Goal: Information Seeking & Learning: Find specific page/section

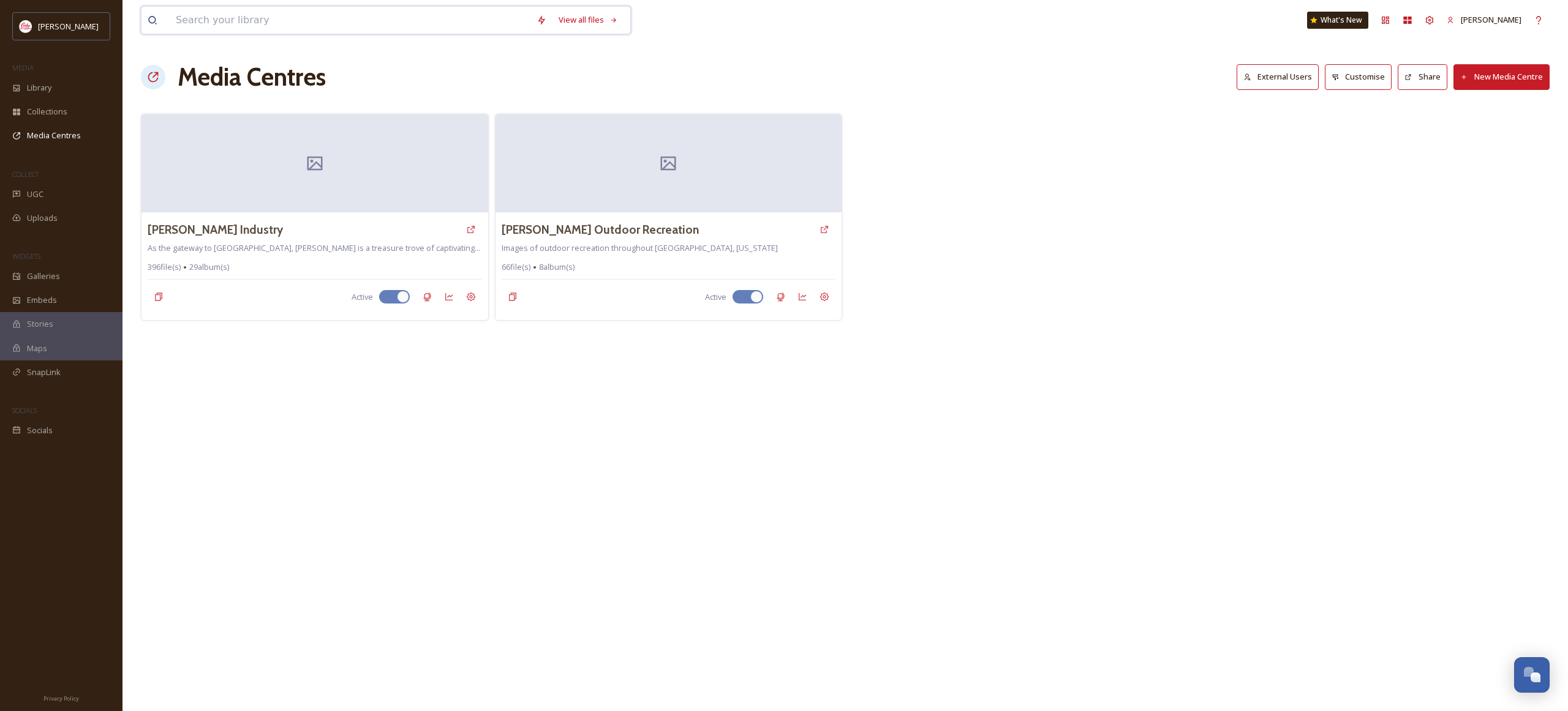
click at [270, 19] on input at bounding box center [350, 20] width 360 height 27
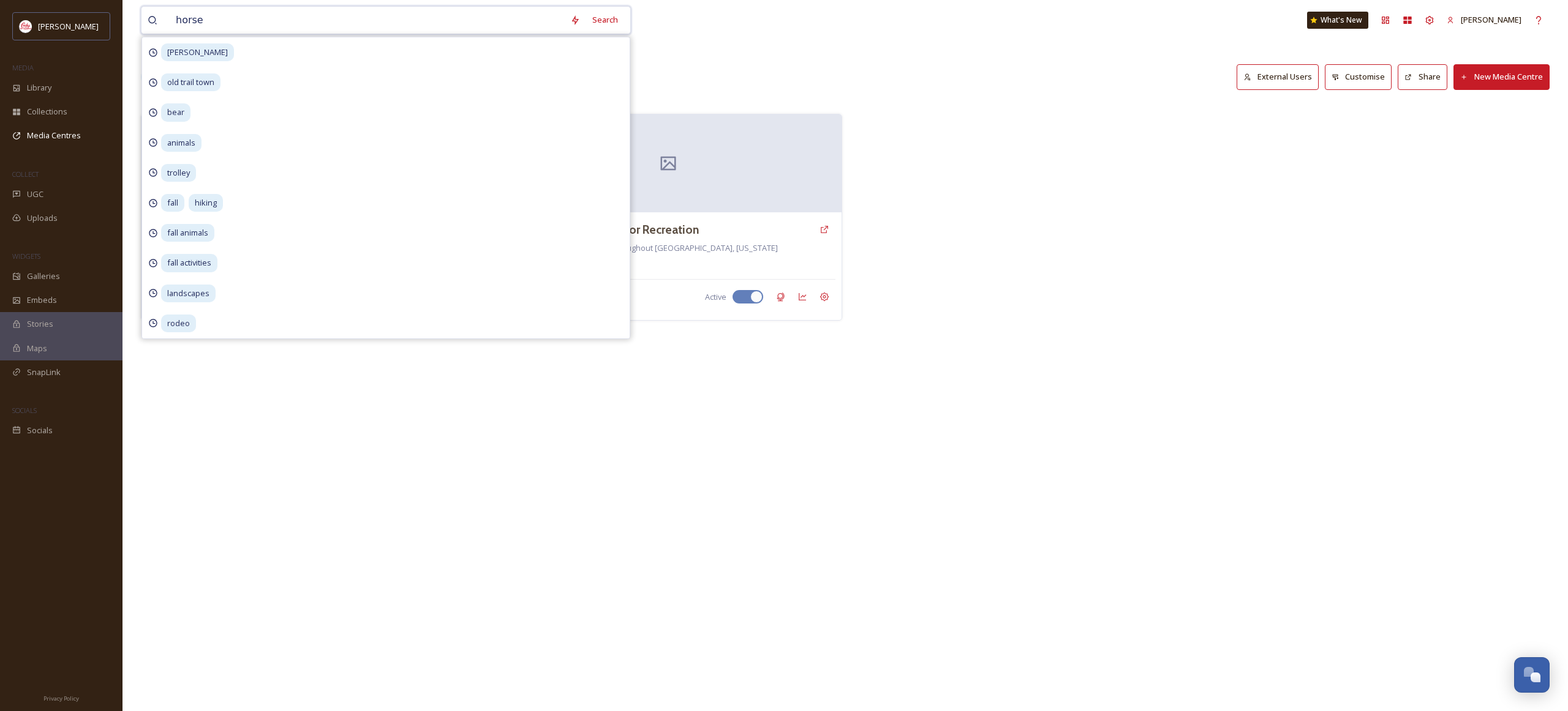
type input "horses"
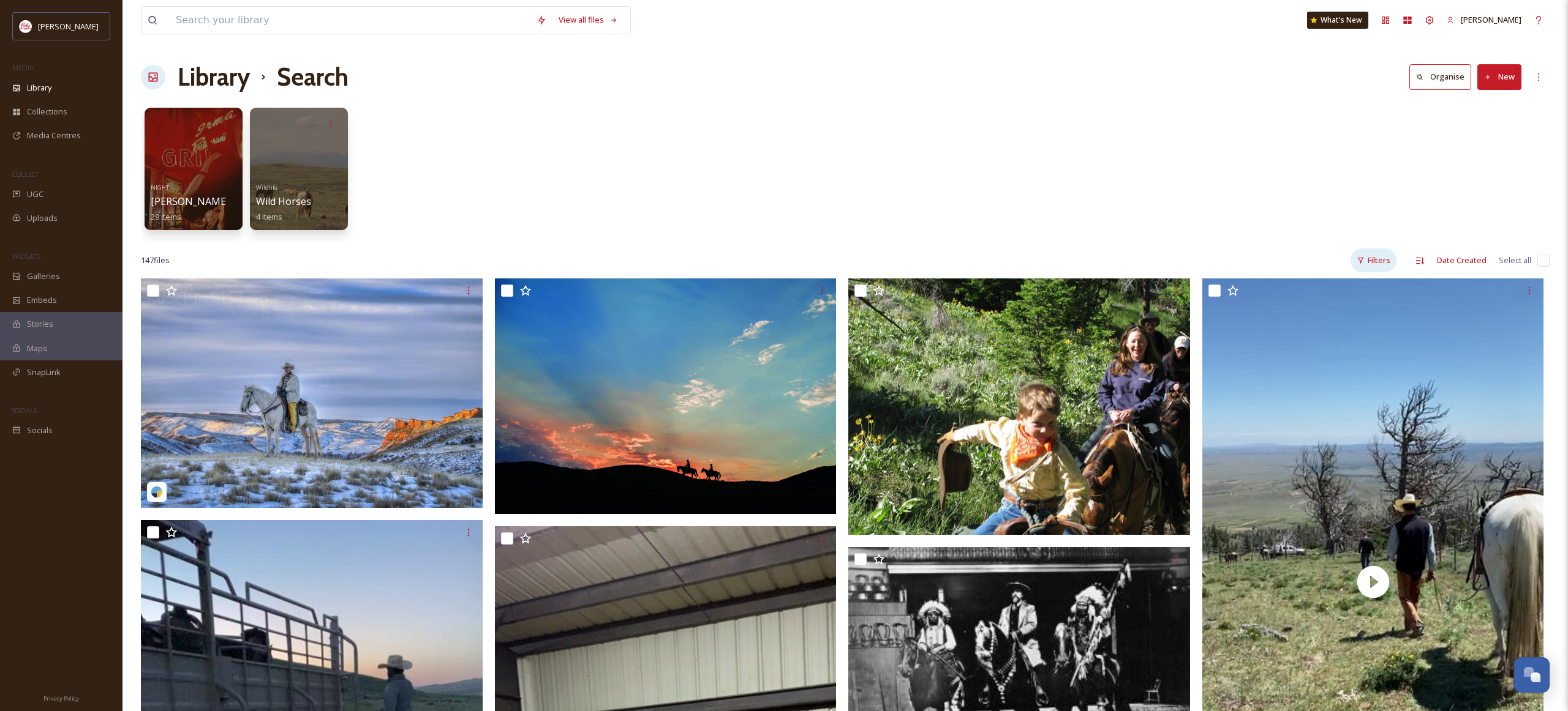
click at [1387, 262] on div "Filters" at bounding box center [1373, 260] width 46 height 24
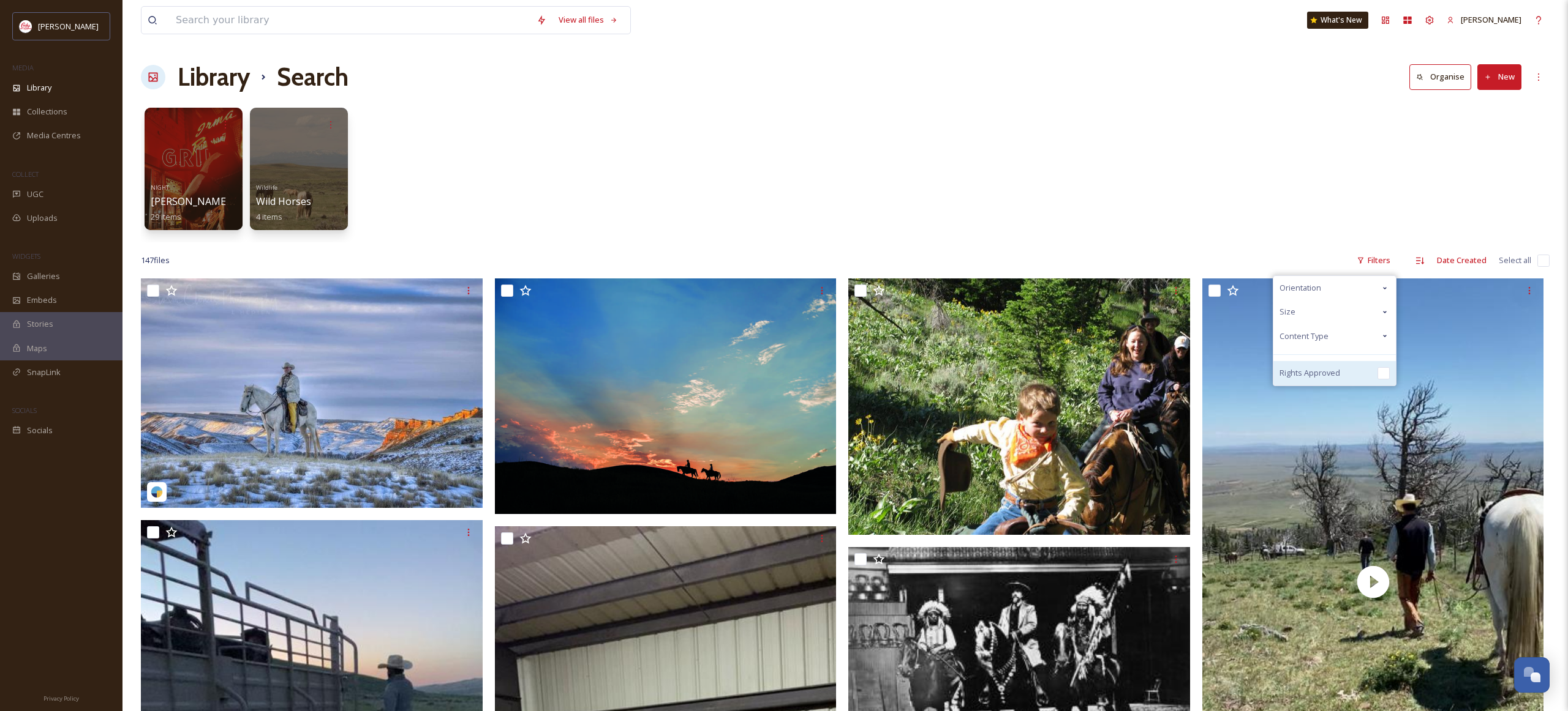
click at [1383, 368] on input "checkbox" at bounding box center [1383, 373] width 12 height 12
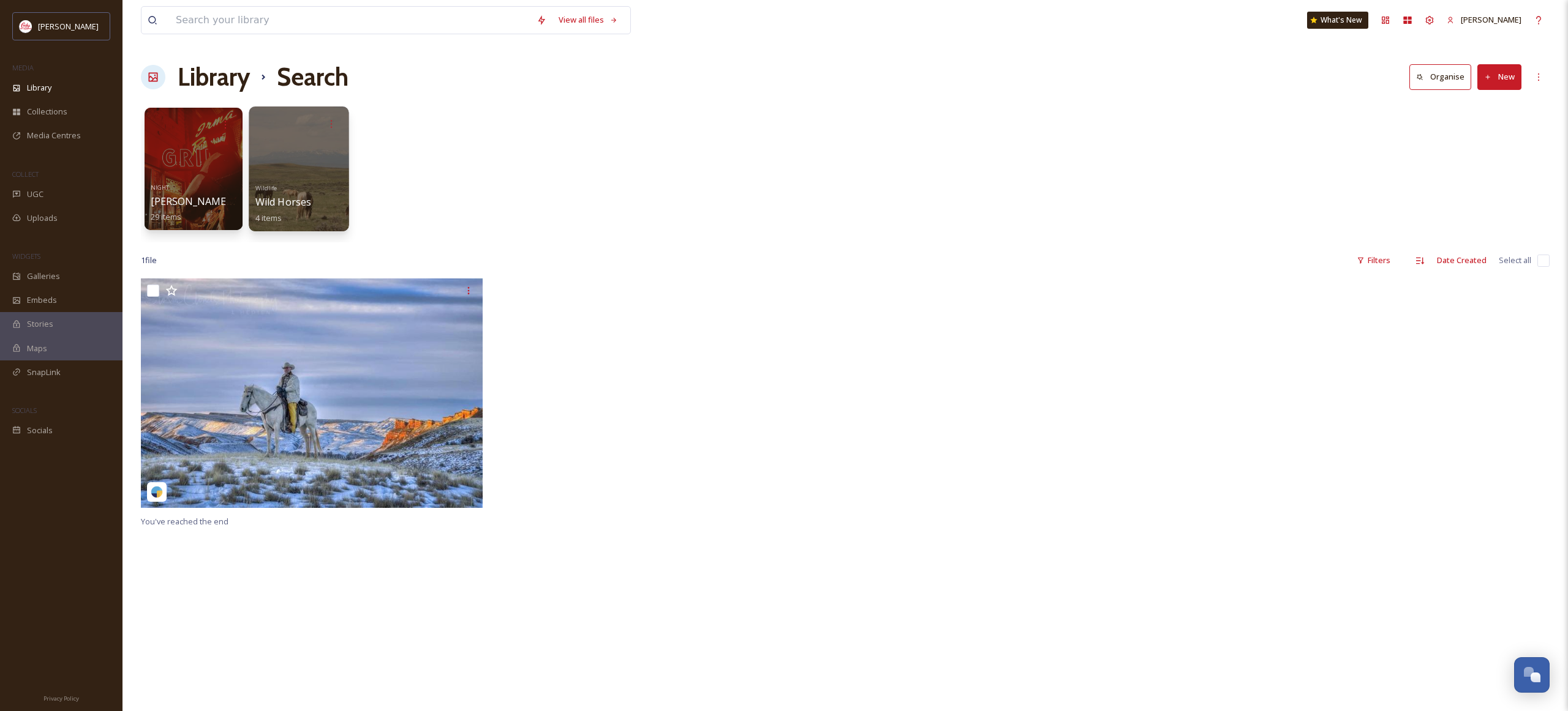
click at [284, 165] on div at bounding box center [298, 168] width 100 height 125
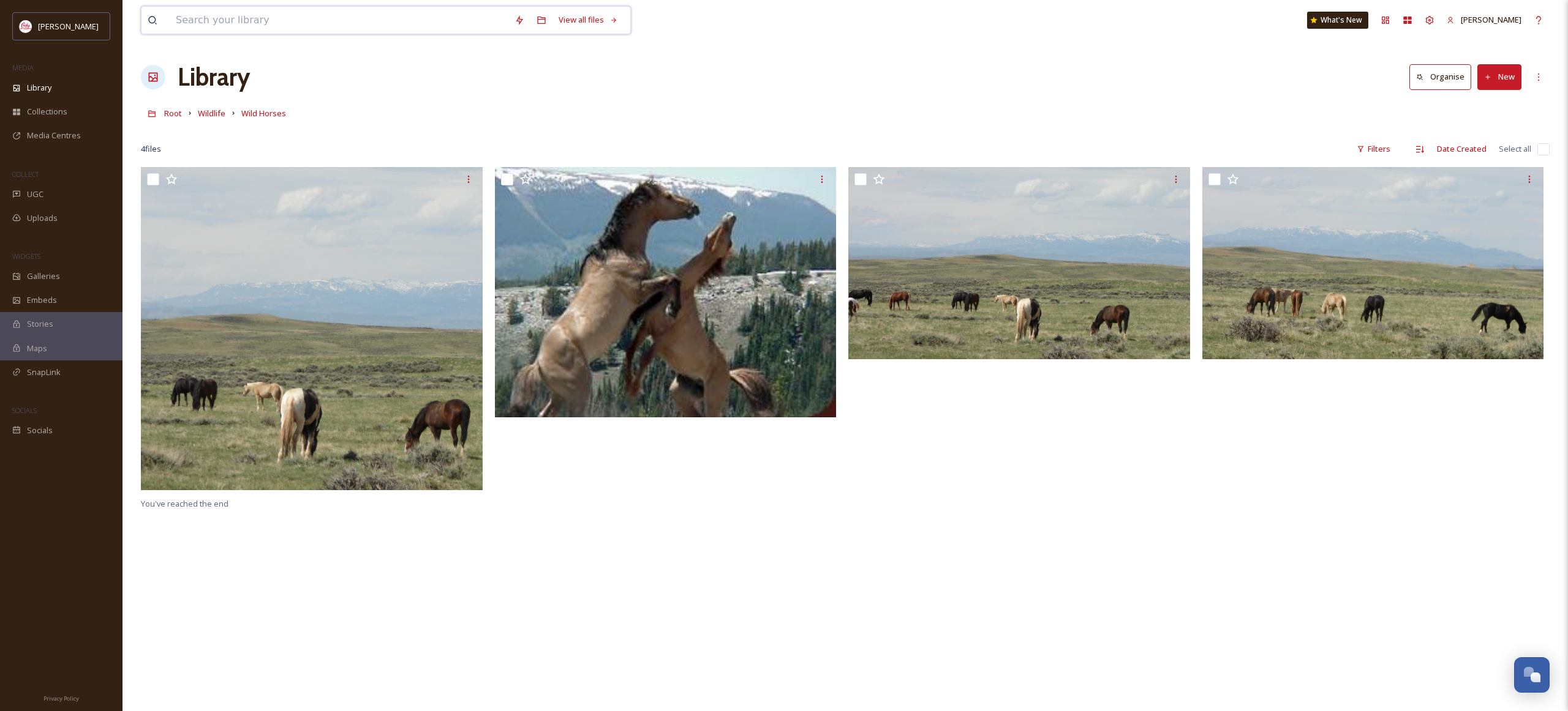
click at [207, 18] on input at bounding box center [339, 20] width 339 height 27
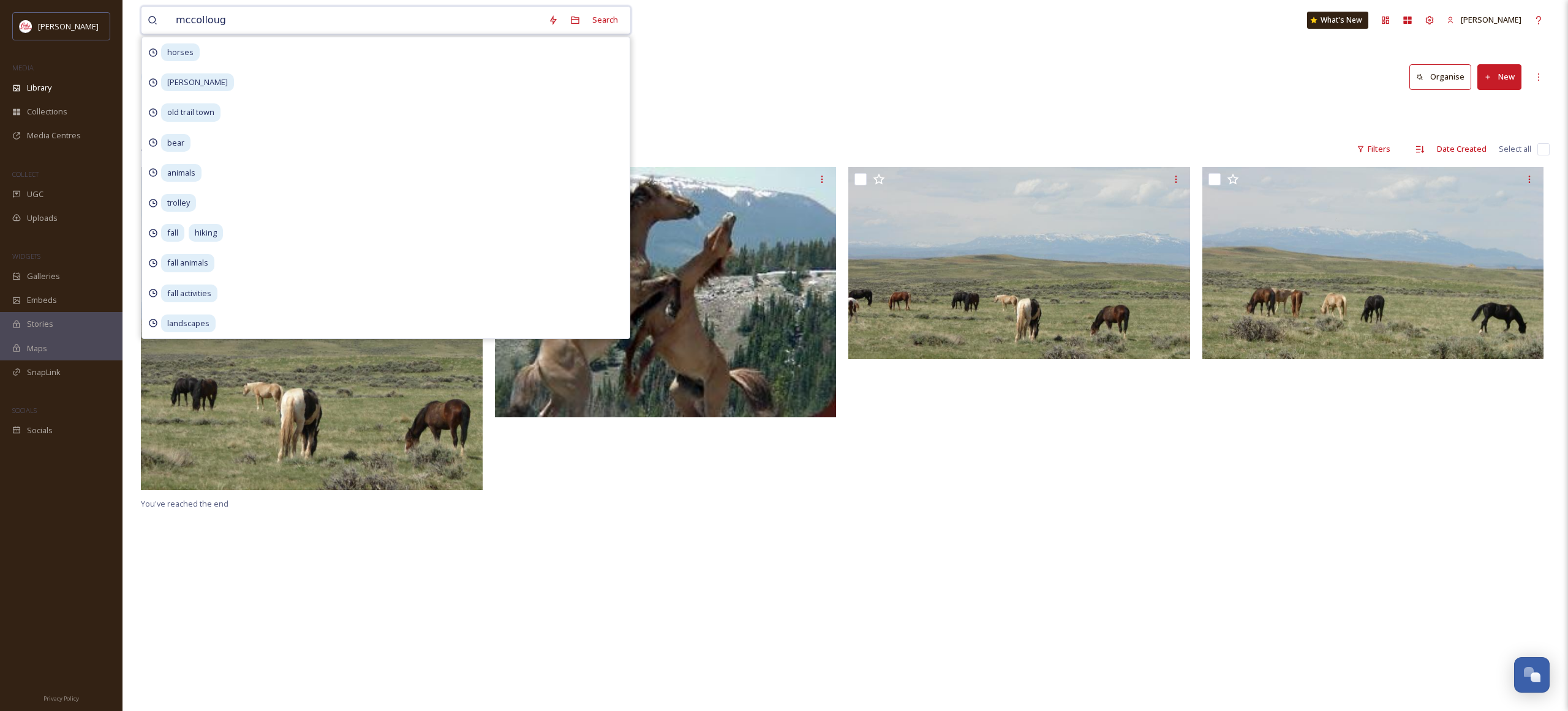
type input "[PERSON_NAME]"
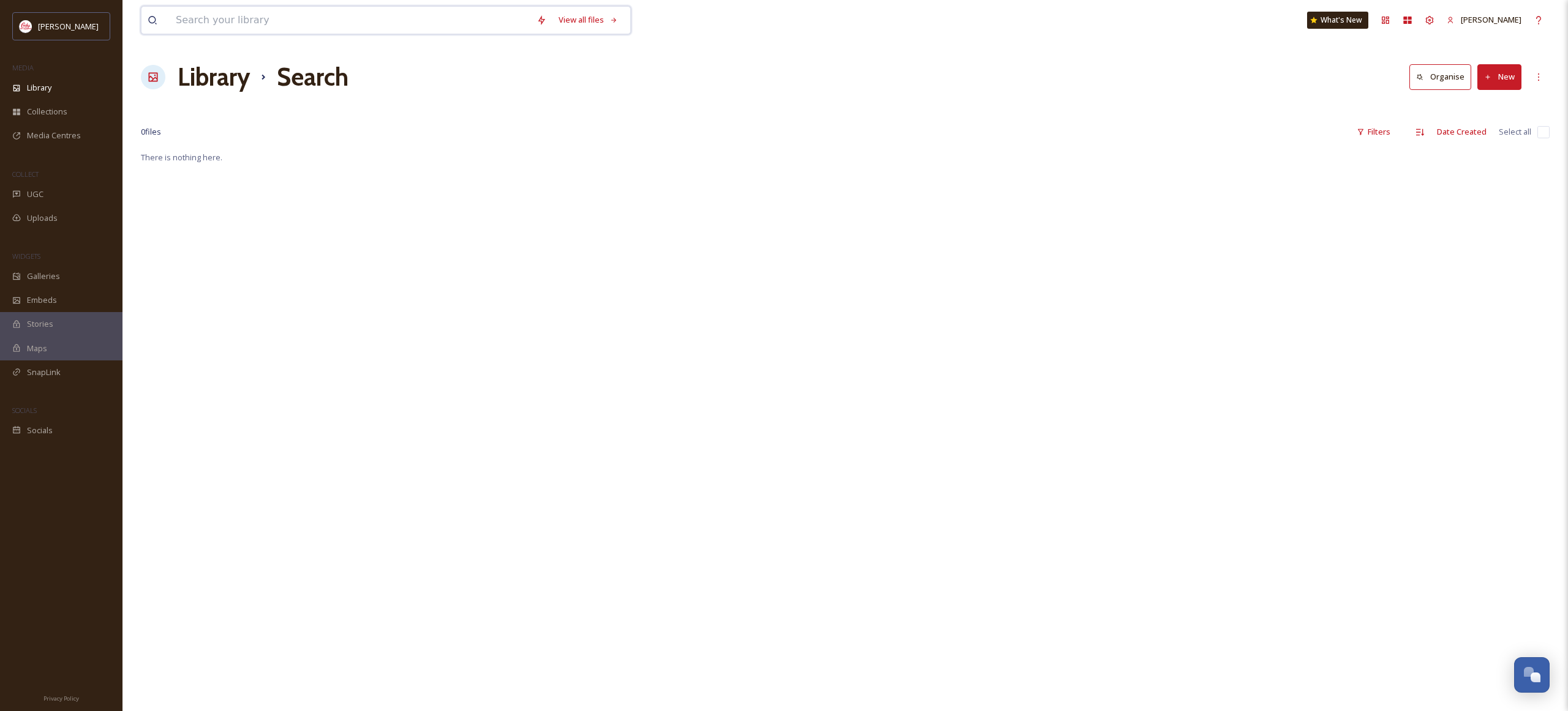
click at [206, 23] on input at bounding box center [350, 20] width 360 height 27
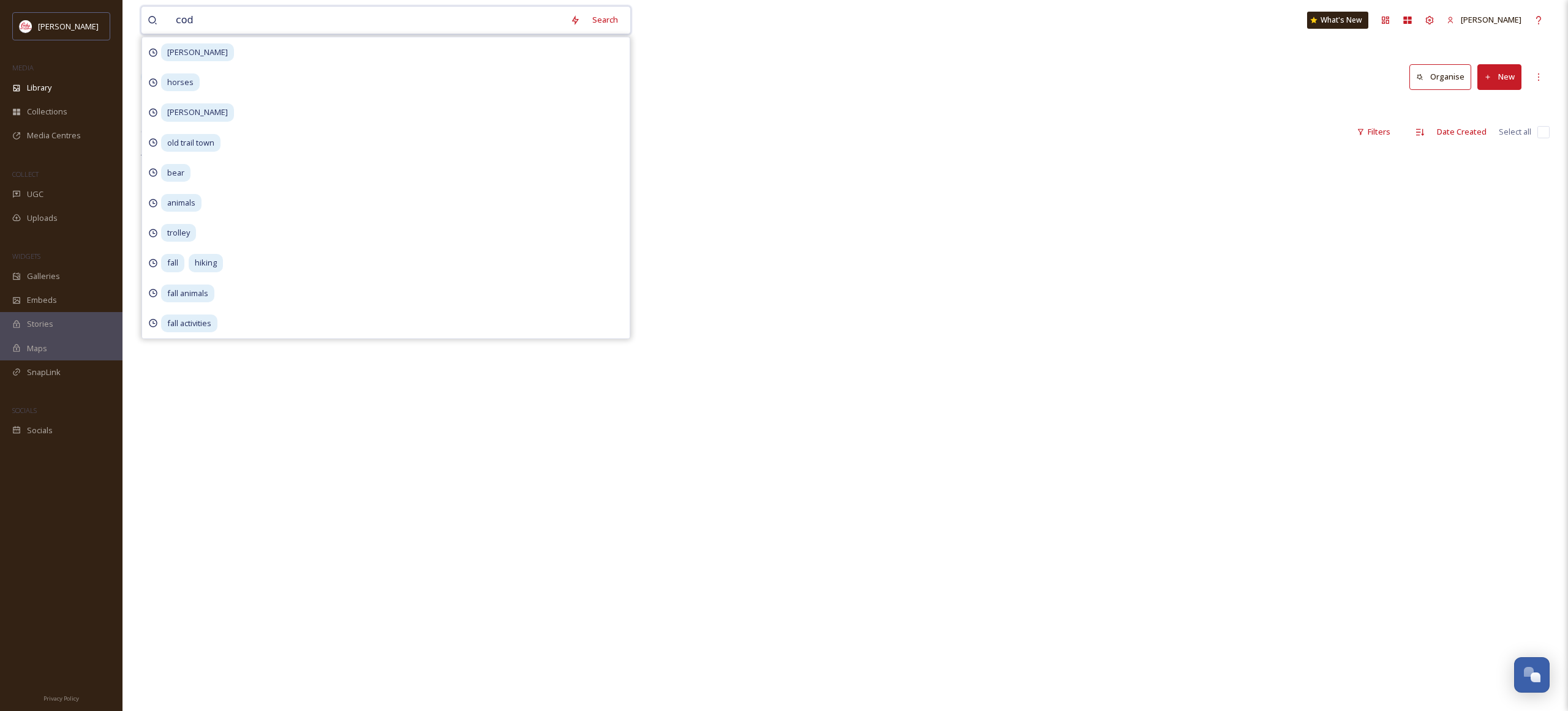
type input "[PERSON_NAME]"
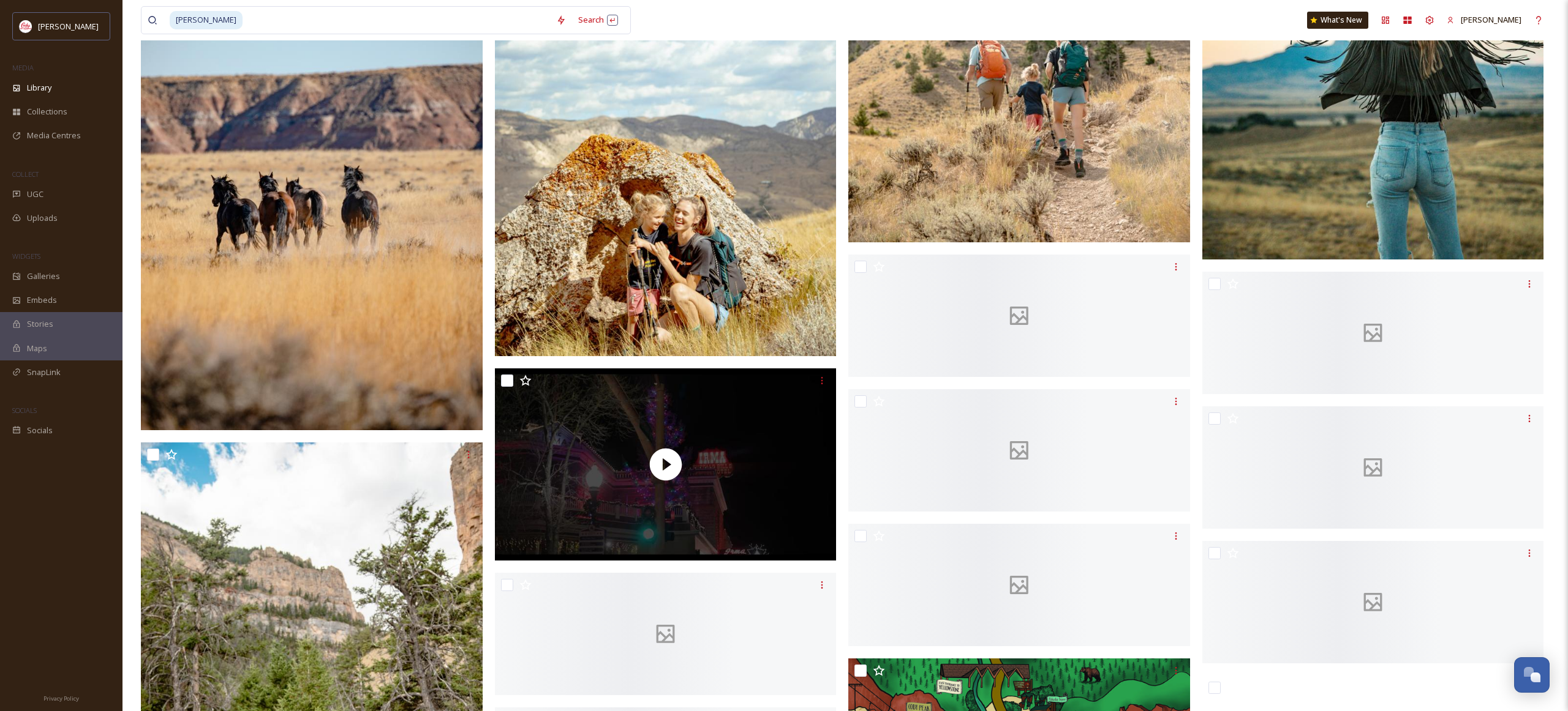
scroll to position [3313, 0]
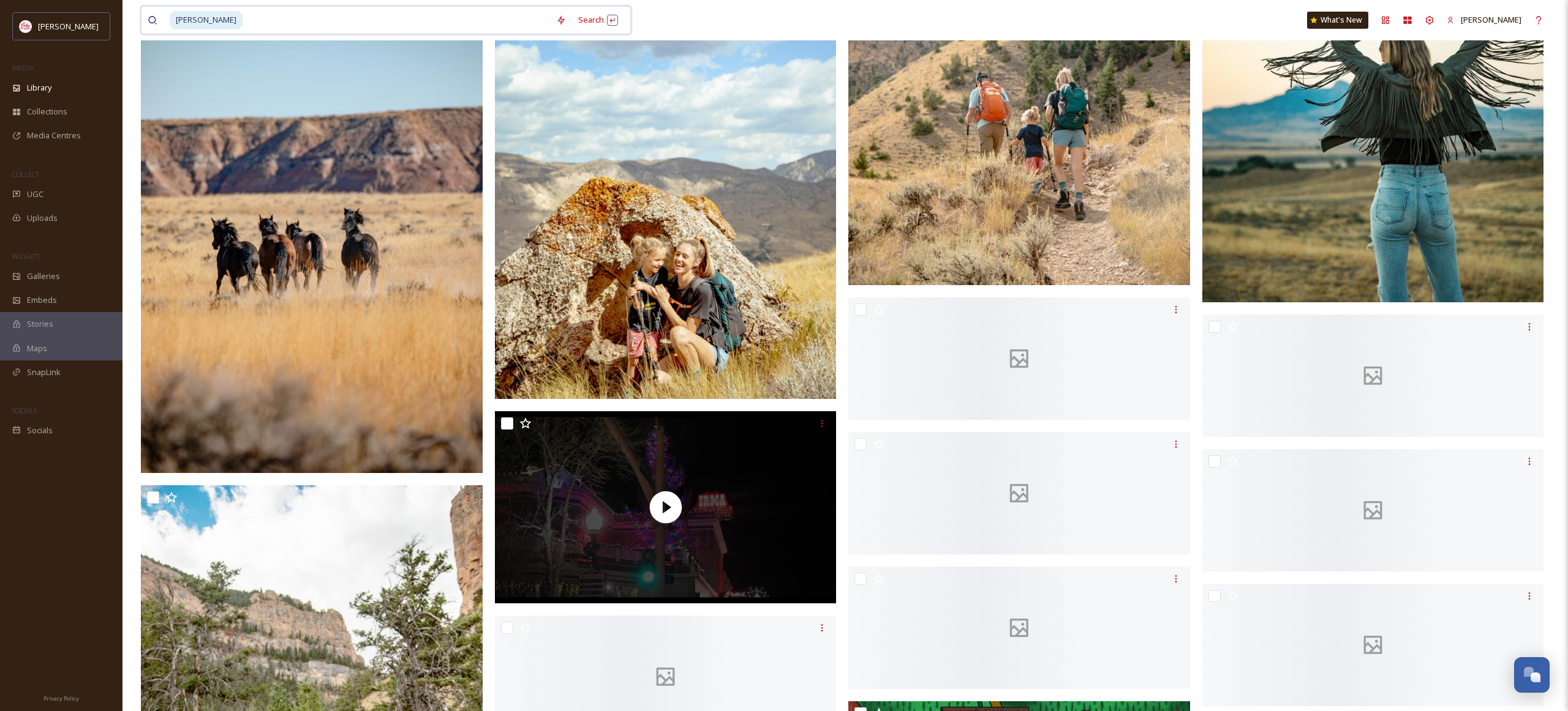
click at [244, 23] on input at bounding box center [397, 20] width 306 height 27
click at [244, 22] on input at bounding box center [397, 20] width 306 height 27
type input "c"
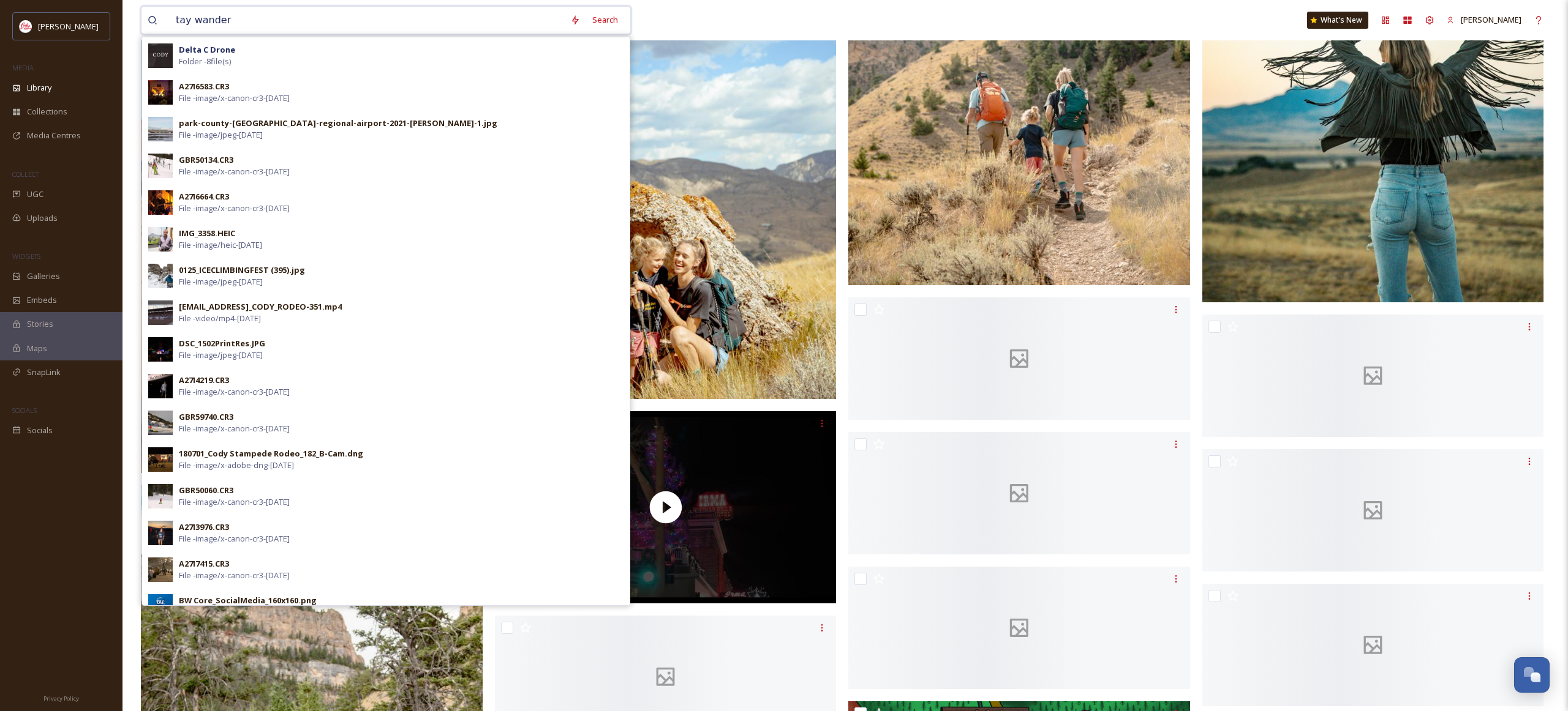
type input "tay wanders"
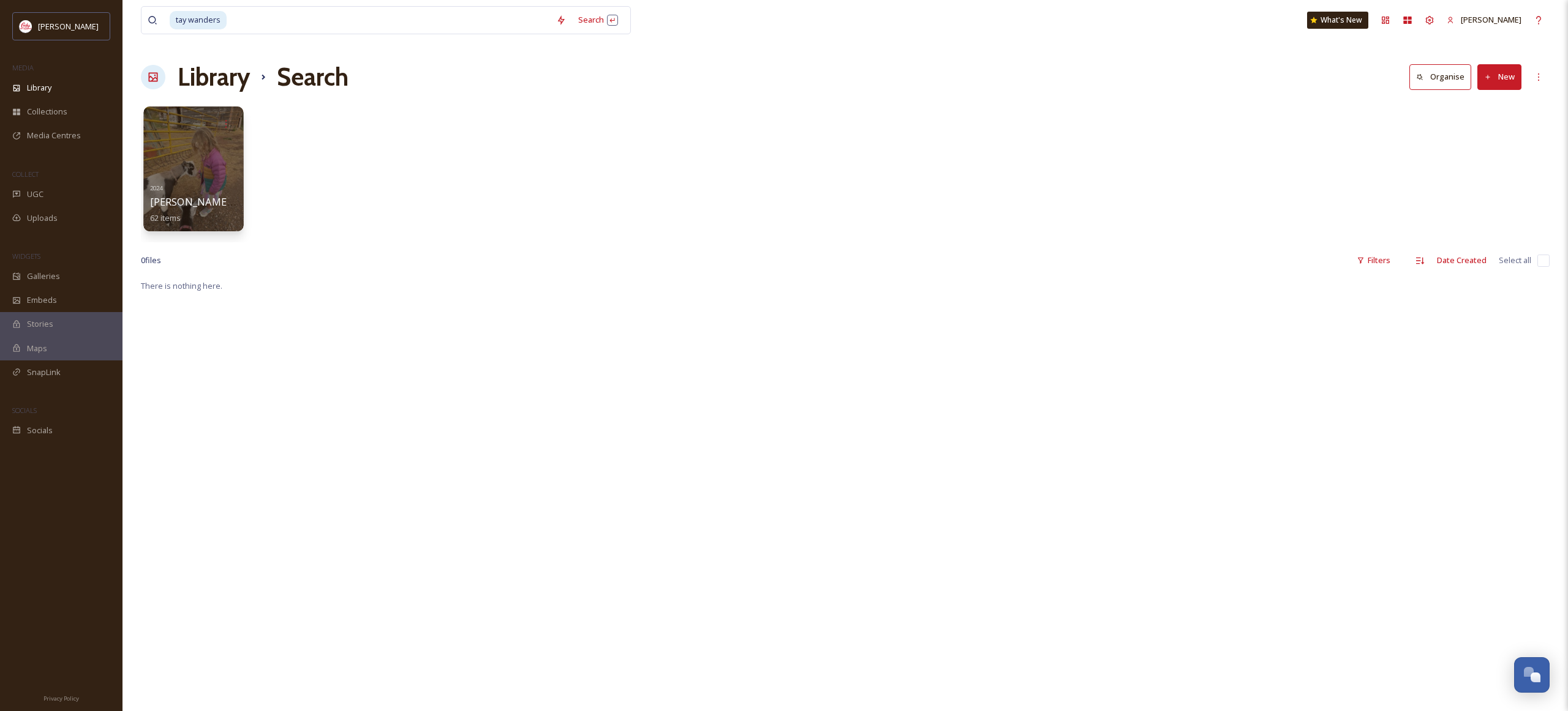
click at [212, 192] on div "2024 Tay Wanders - 2024 62 items" at bounding box center [194, 202] width 88 height 45
click at [201, 196] on span "[PERSON_NAME] - 2024" at bounding box center [206, 202] width 111 height 13
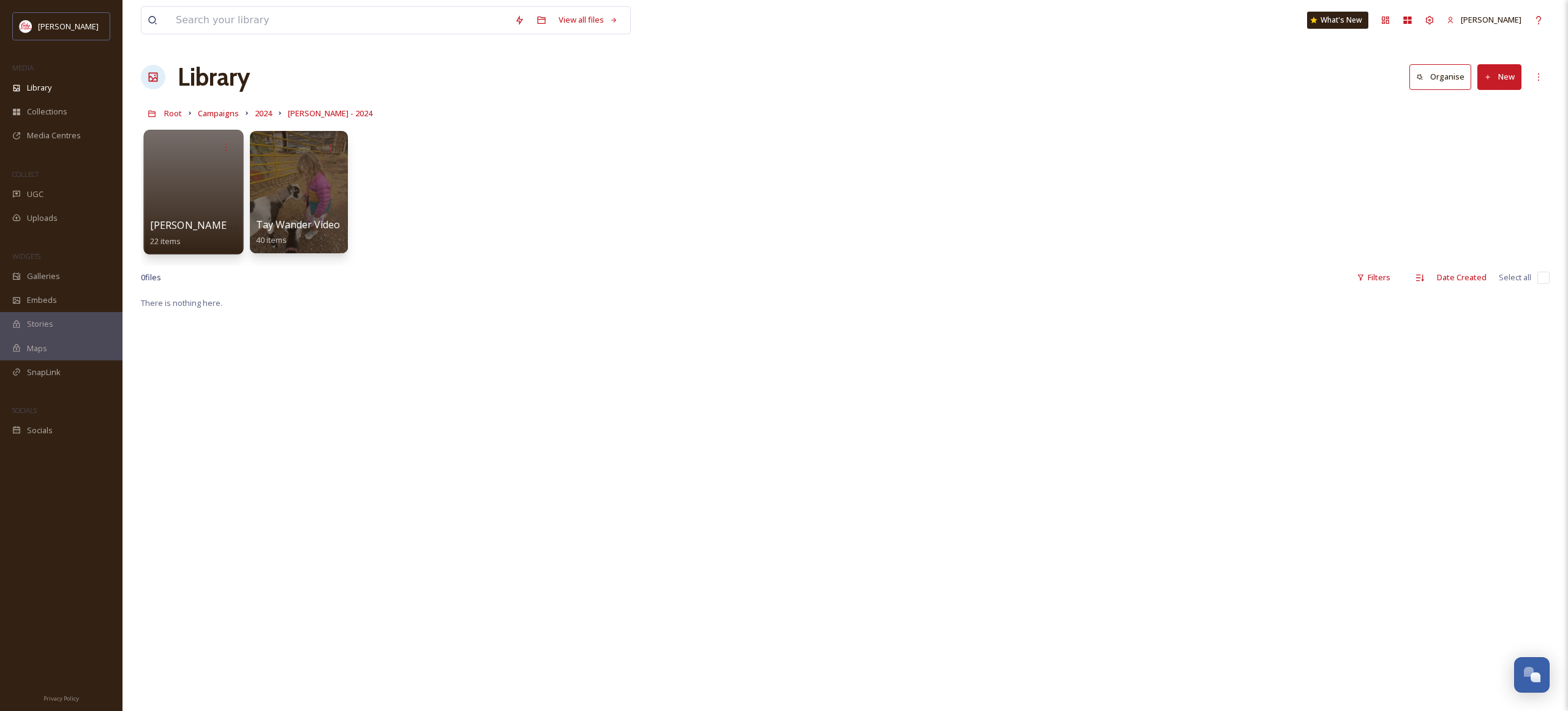
click at [213, 202] on div at bounding box center [193, 192] width 100 height 125
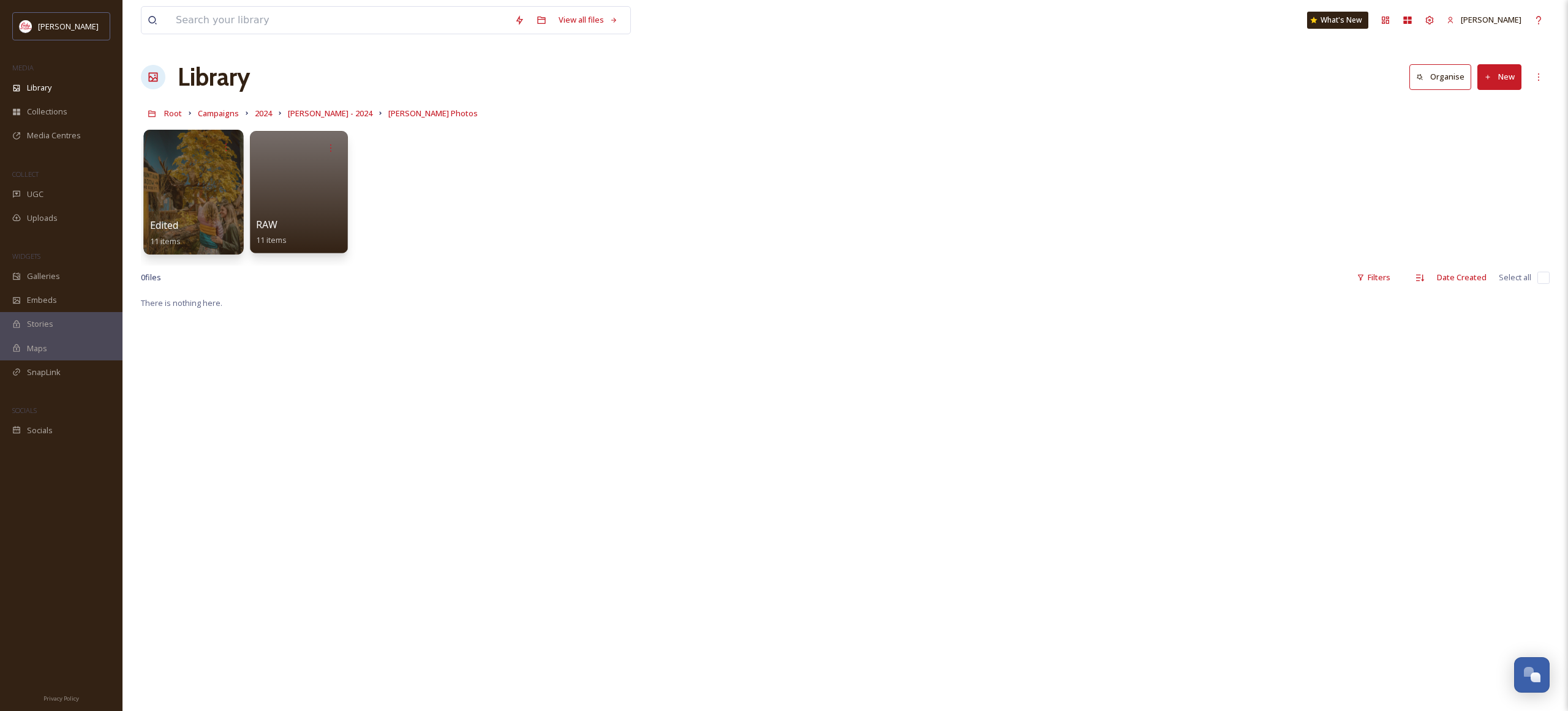
click at [209, 203] on div at bounding box center [193, 192] width 100 height 125
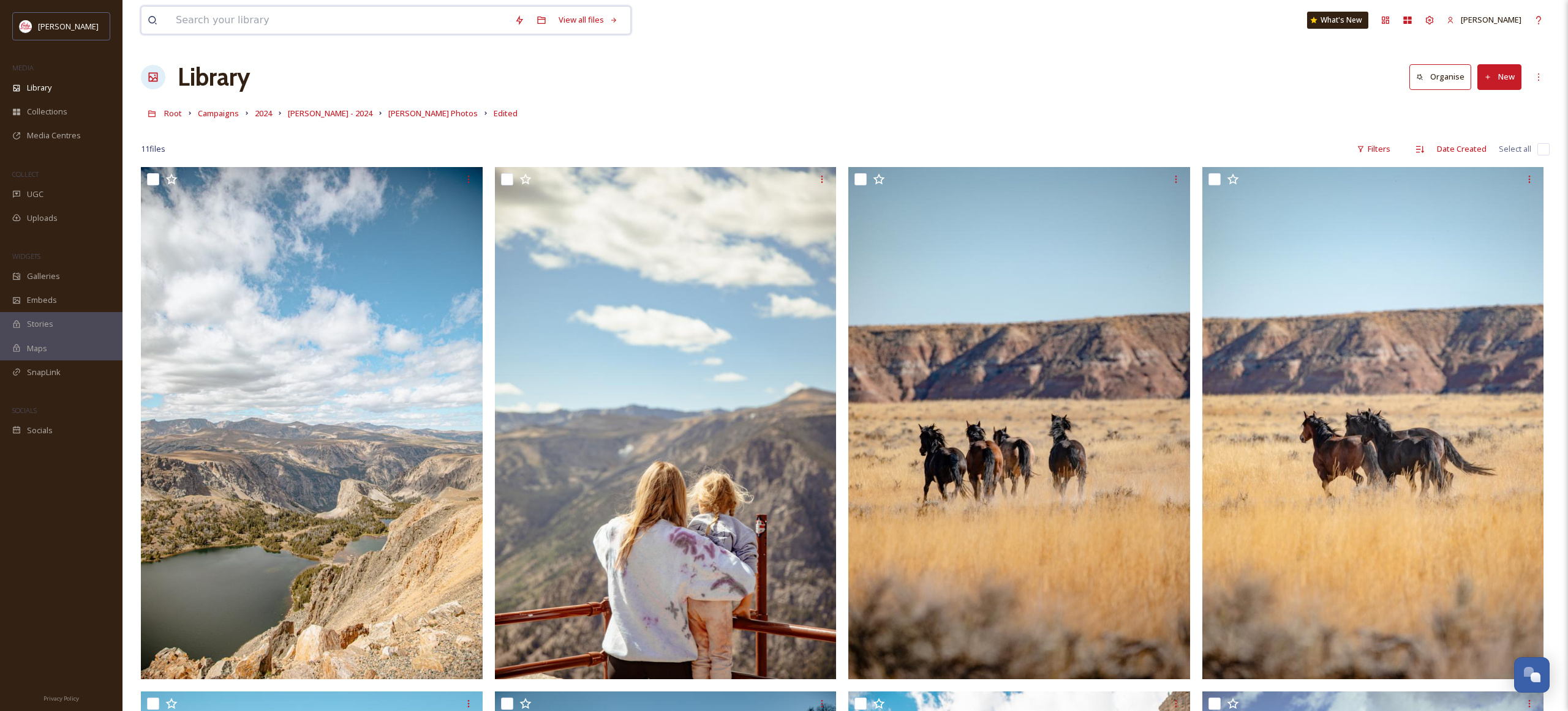
click at [218, 23] on input at bounding box center [339, 20] width 339 height 27
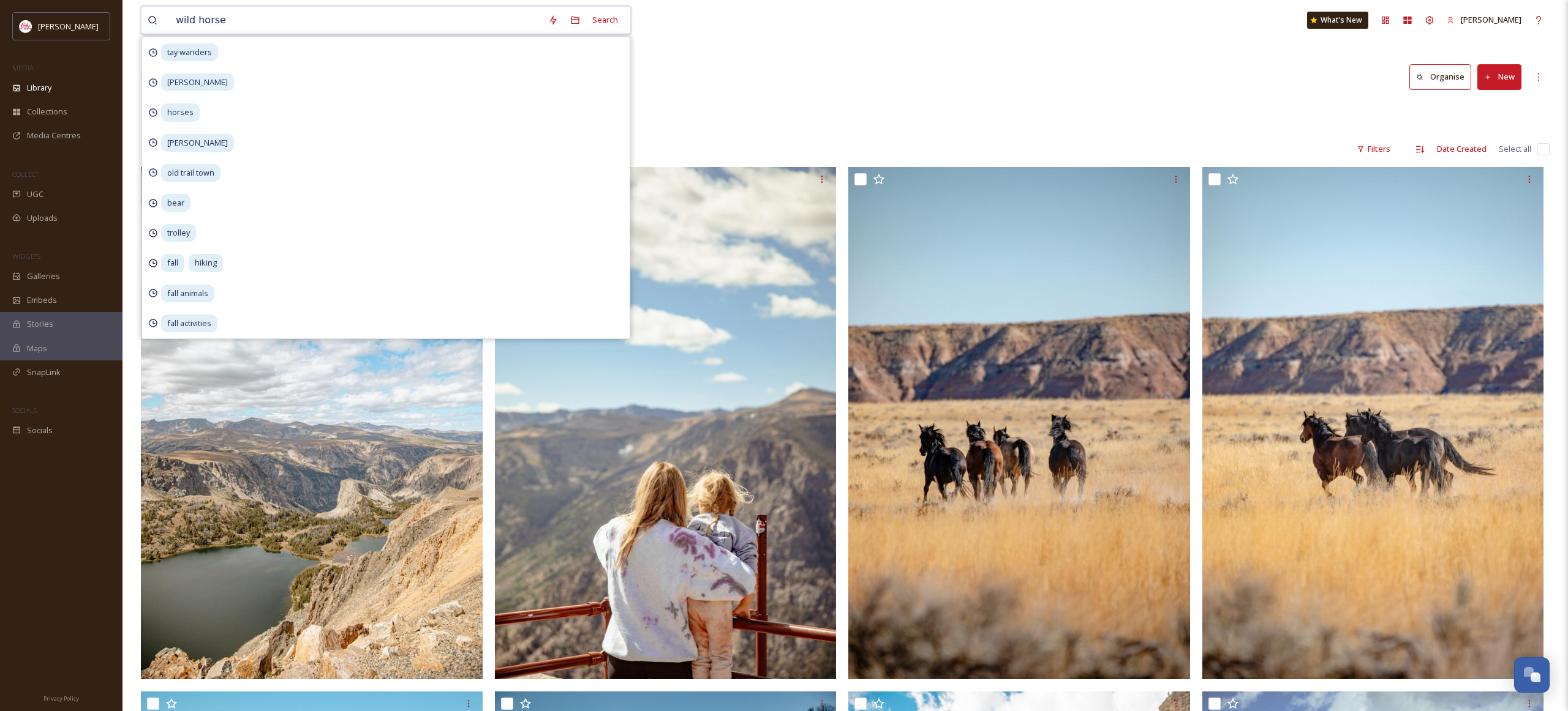
type input "wild horses"
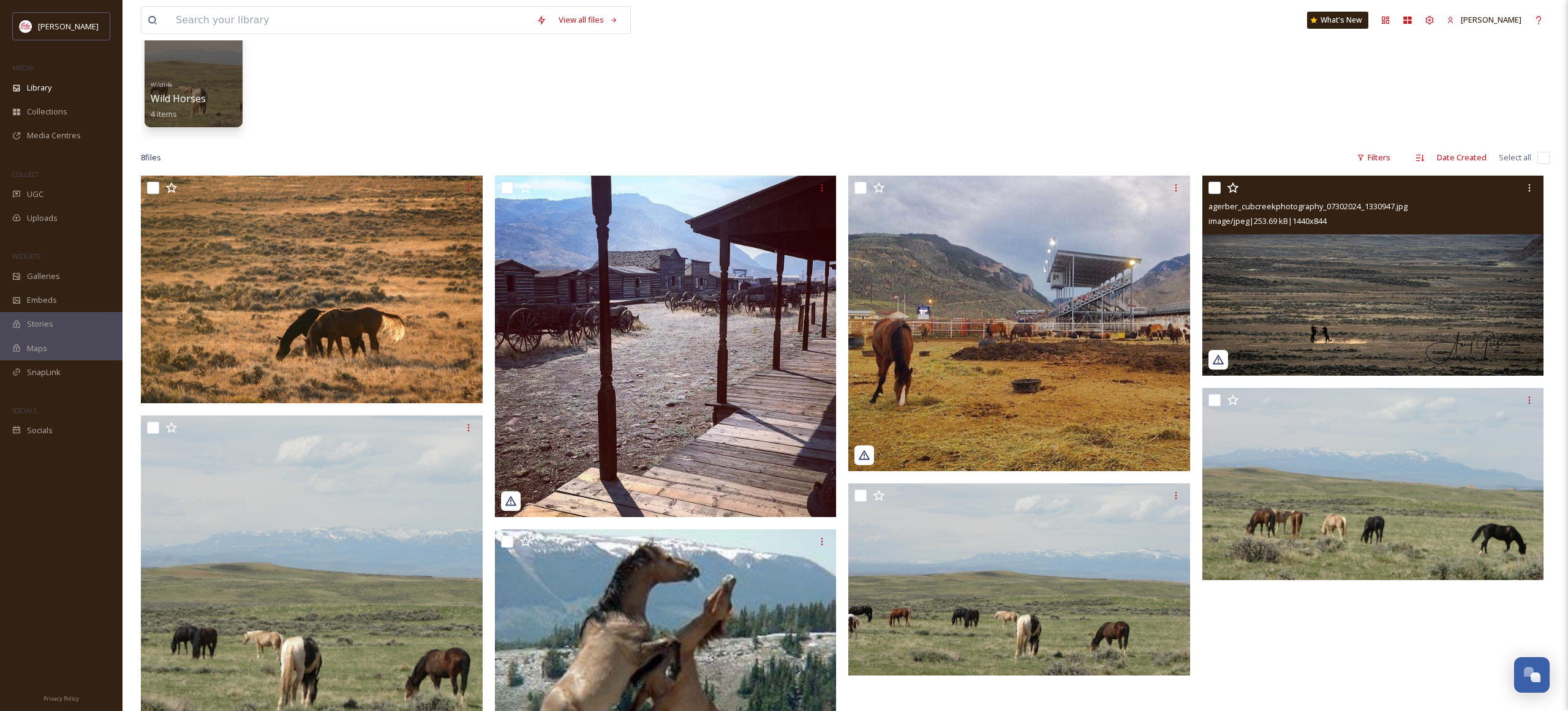
scroll to position [99, 0]
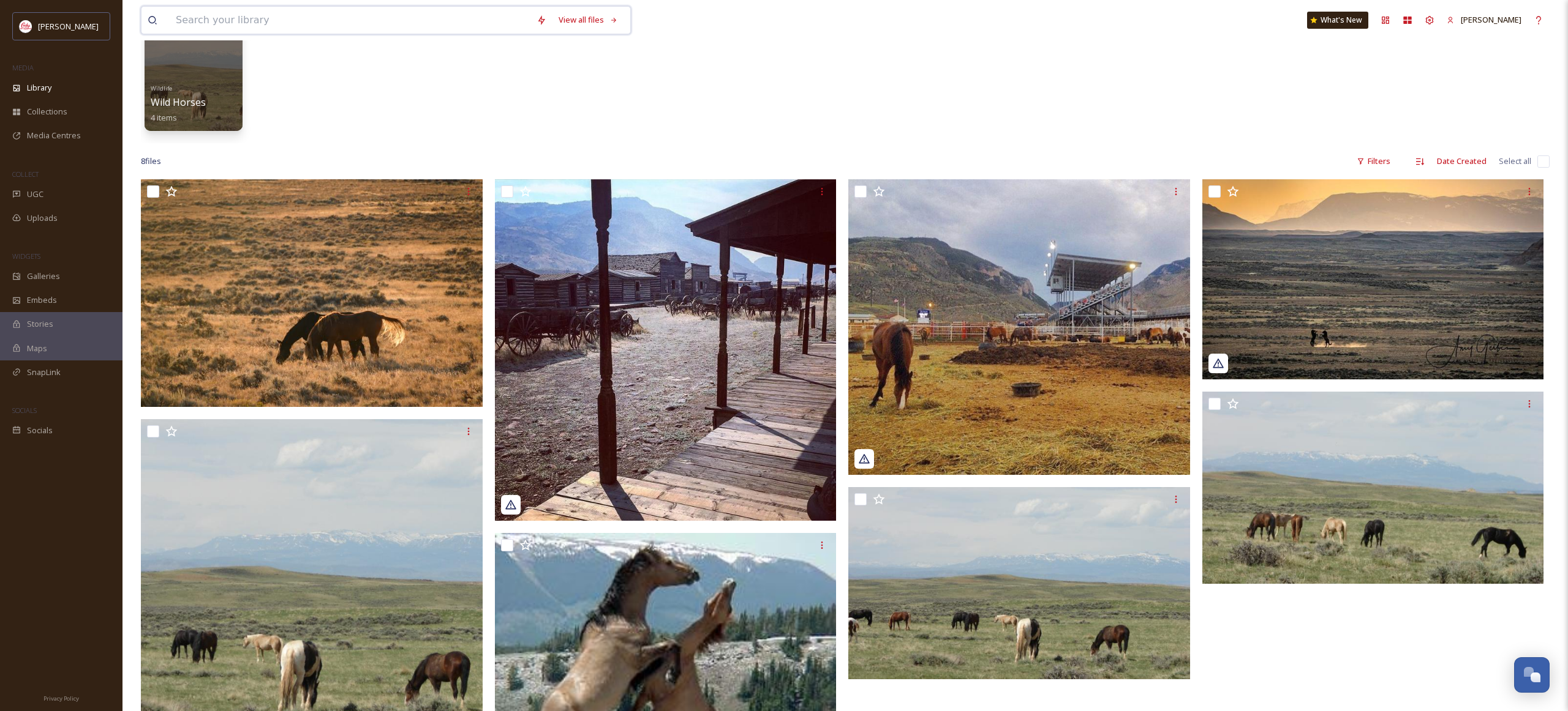
click at [245, 21] on input at bounding box center [350, 20] width 360 height 27
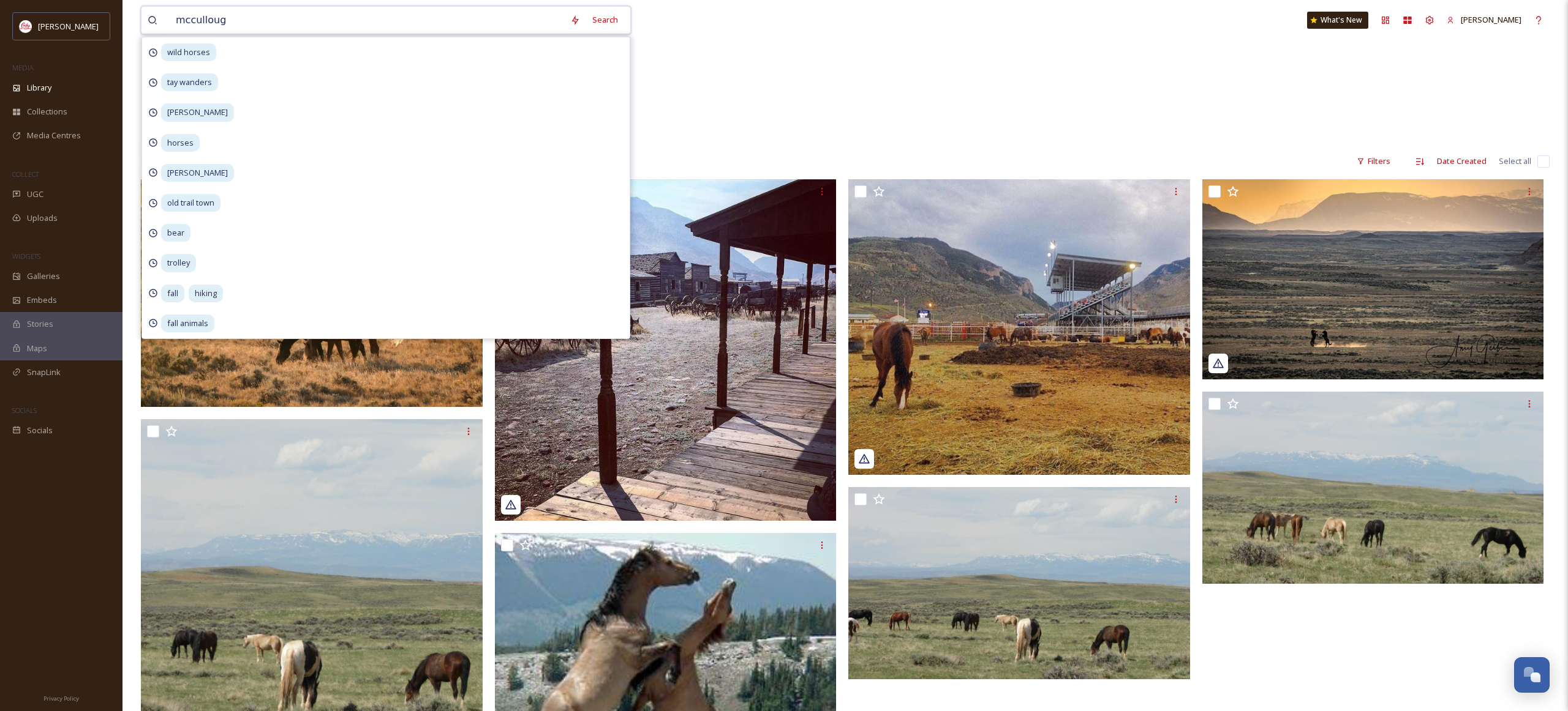
type input "[PERSON_NAME]"
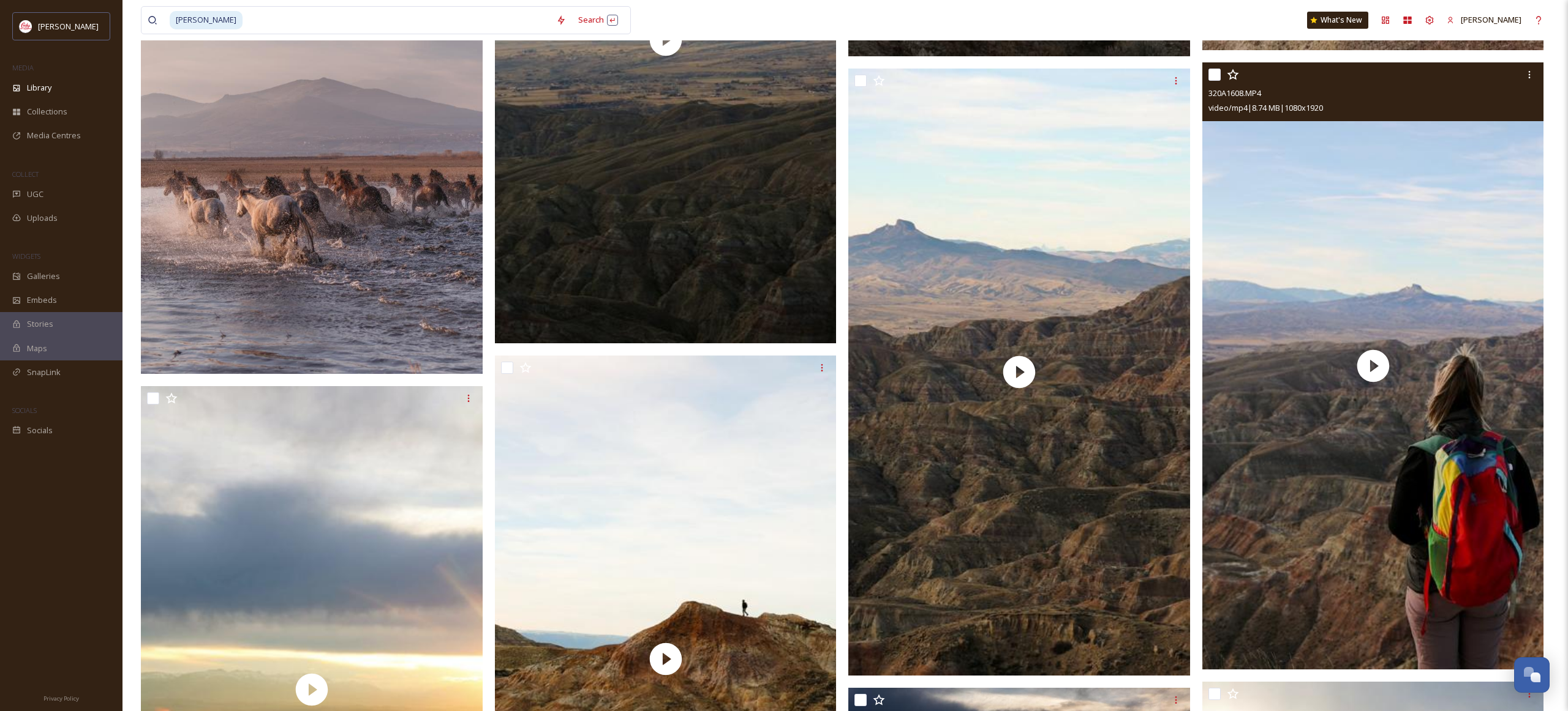
scroll to position [1835, 0]
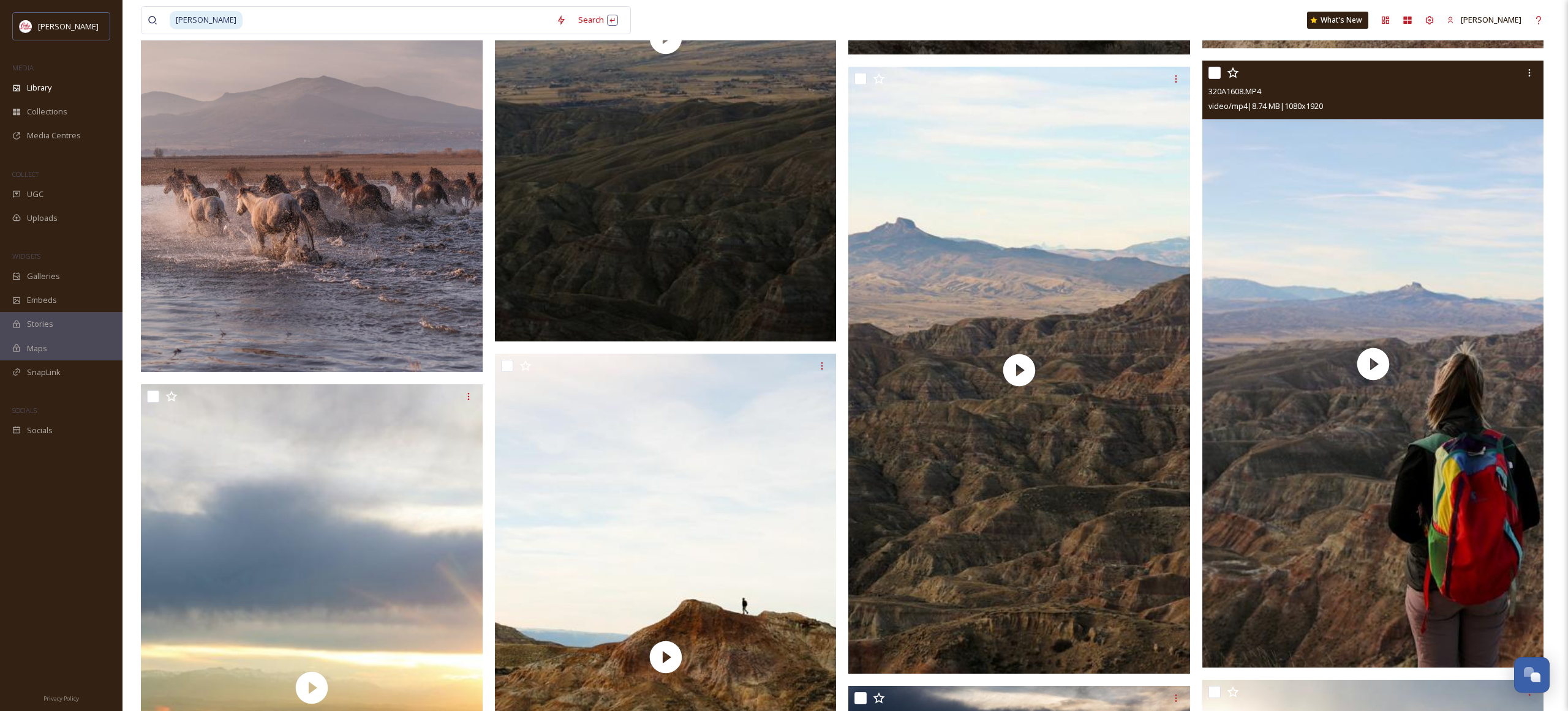
click at [1218, 76] on input "checkbox" at bounding box center [1214, 72] width 12 height 12
checkbox input "true"
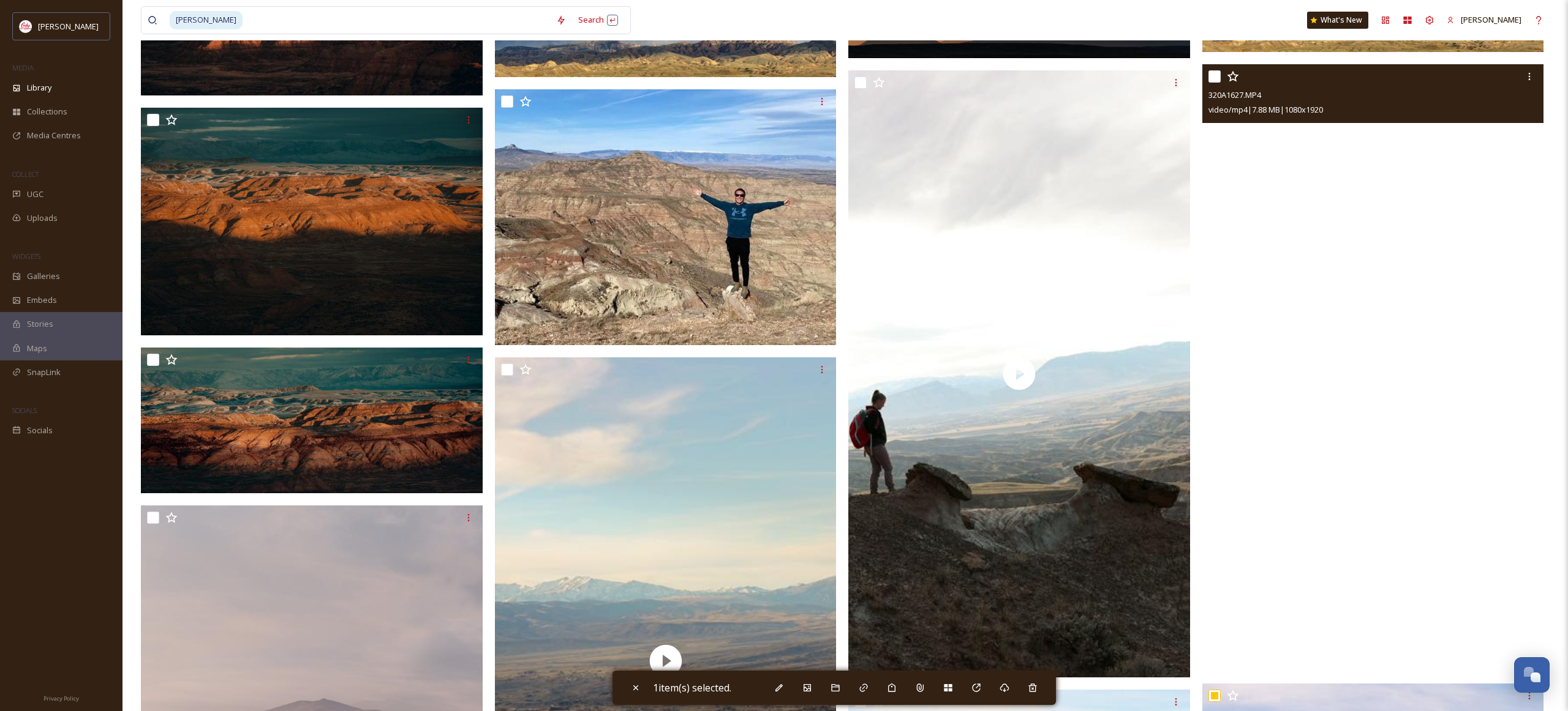
scroll to position [1214, 0]
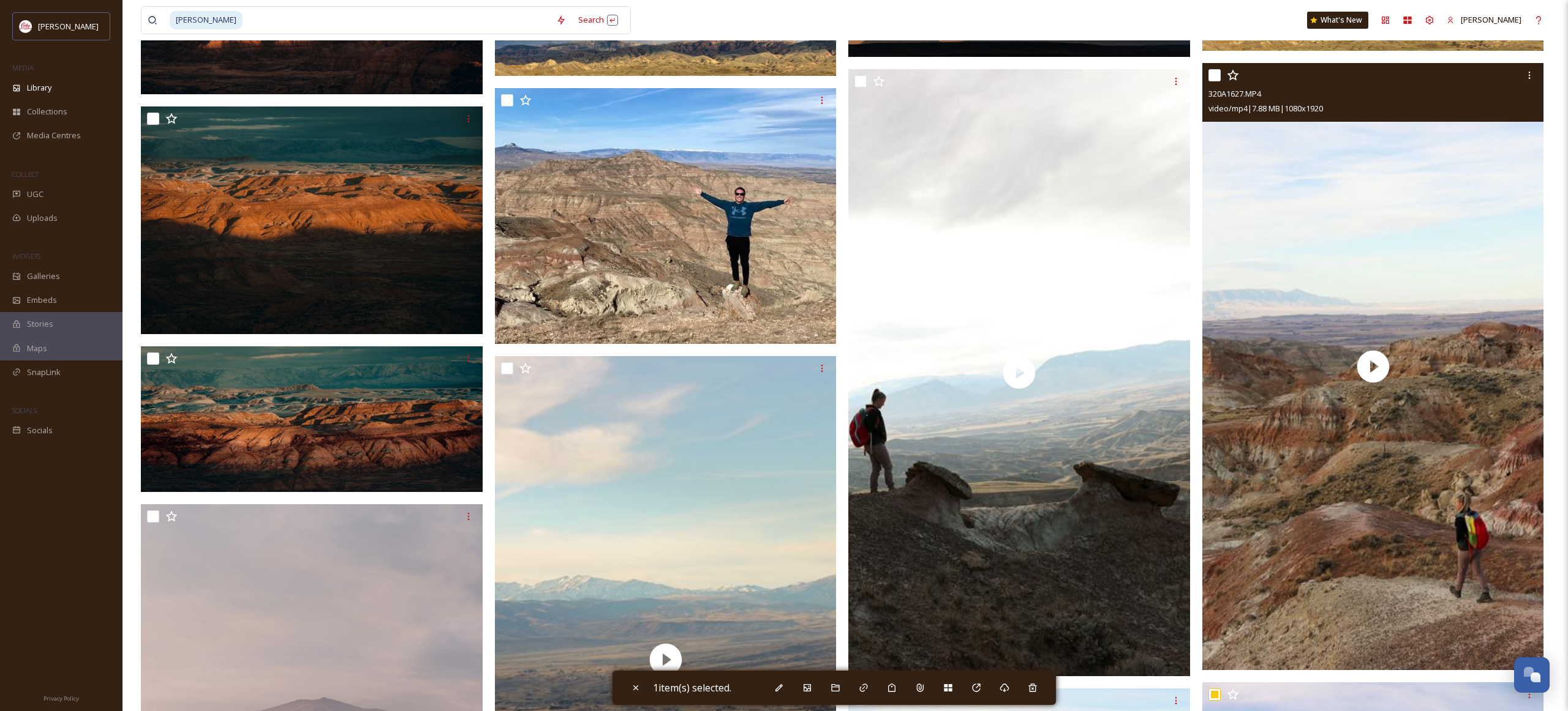
click at [1218, 72] on input "checkbox" at bounding box center [1214, 75] width 12 height 12
checkbox input "true"
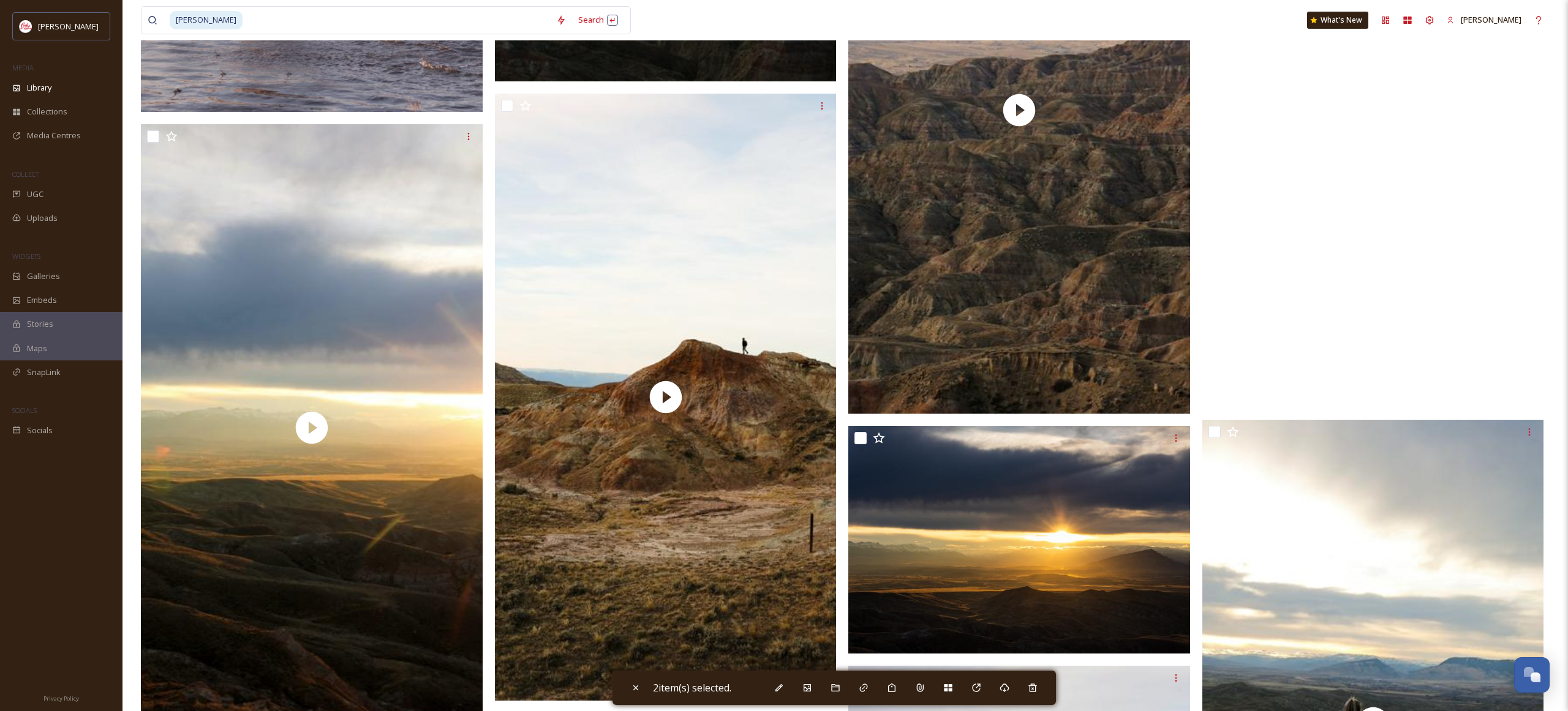
scroll to position [2096, 0]
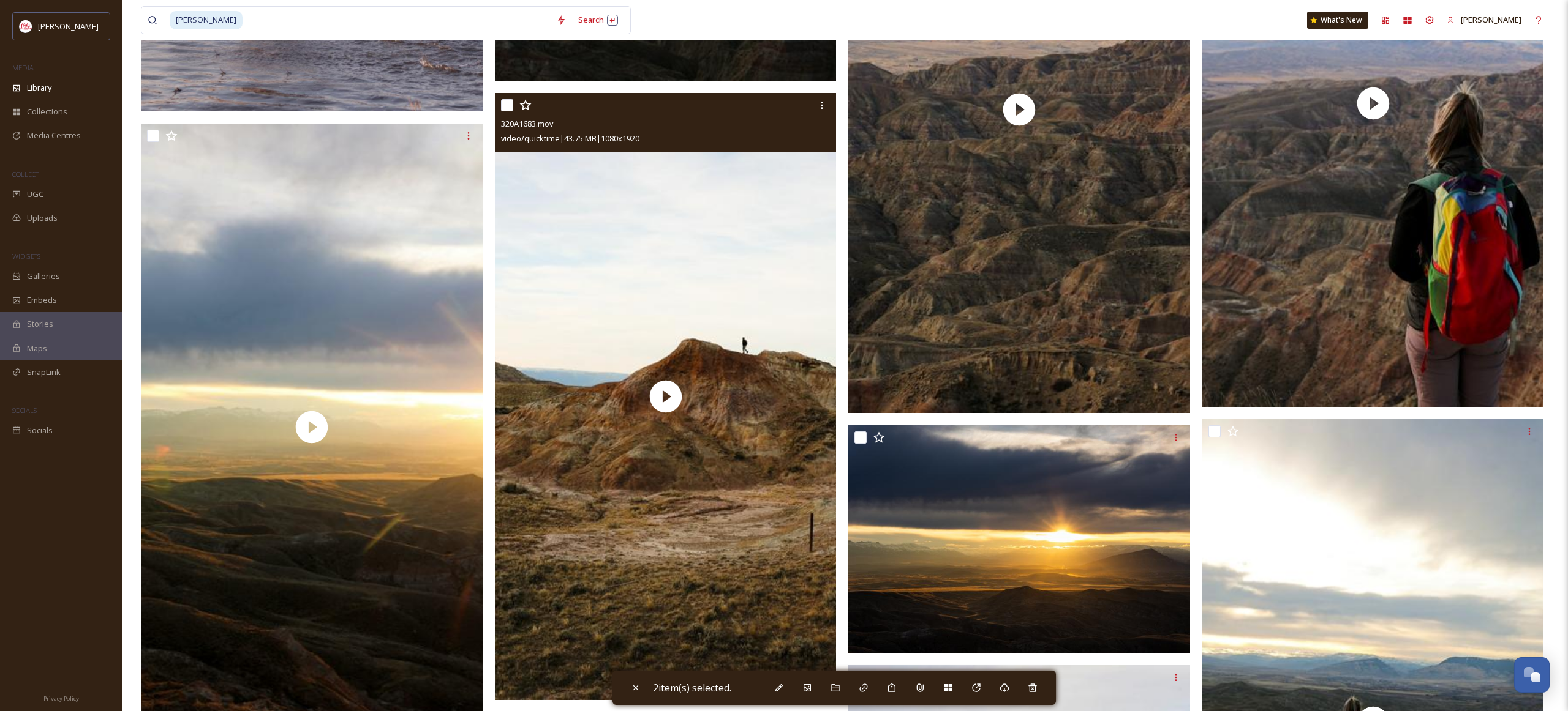
click at [506, 108] on input "checkbox" at bounding box center [507, 105] width 12 height 12
checkbox input "true"
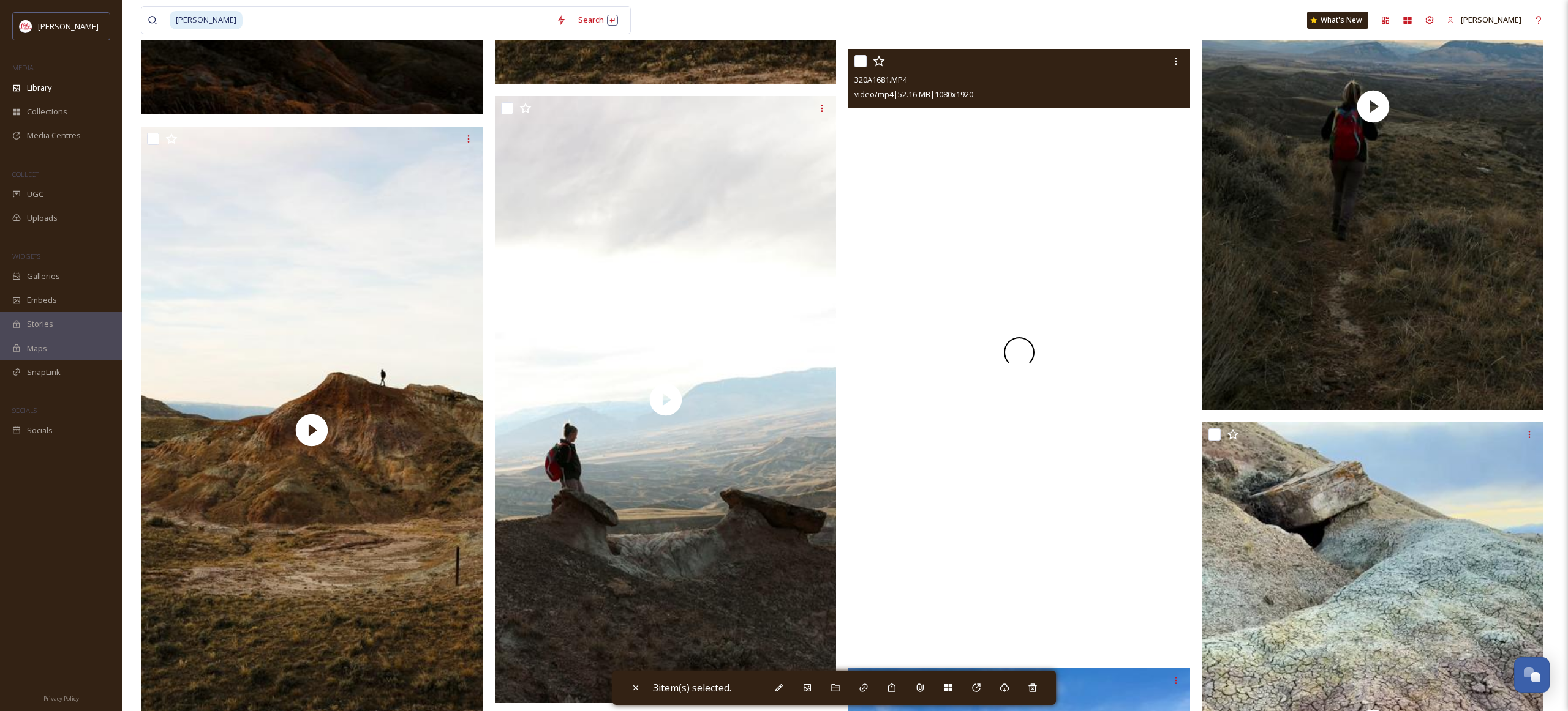
scroll to position [2670, 0]
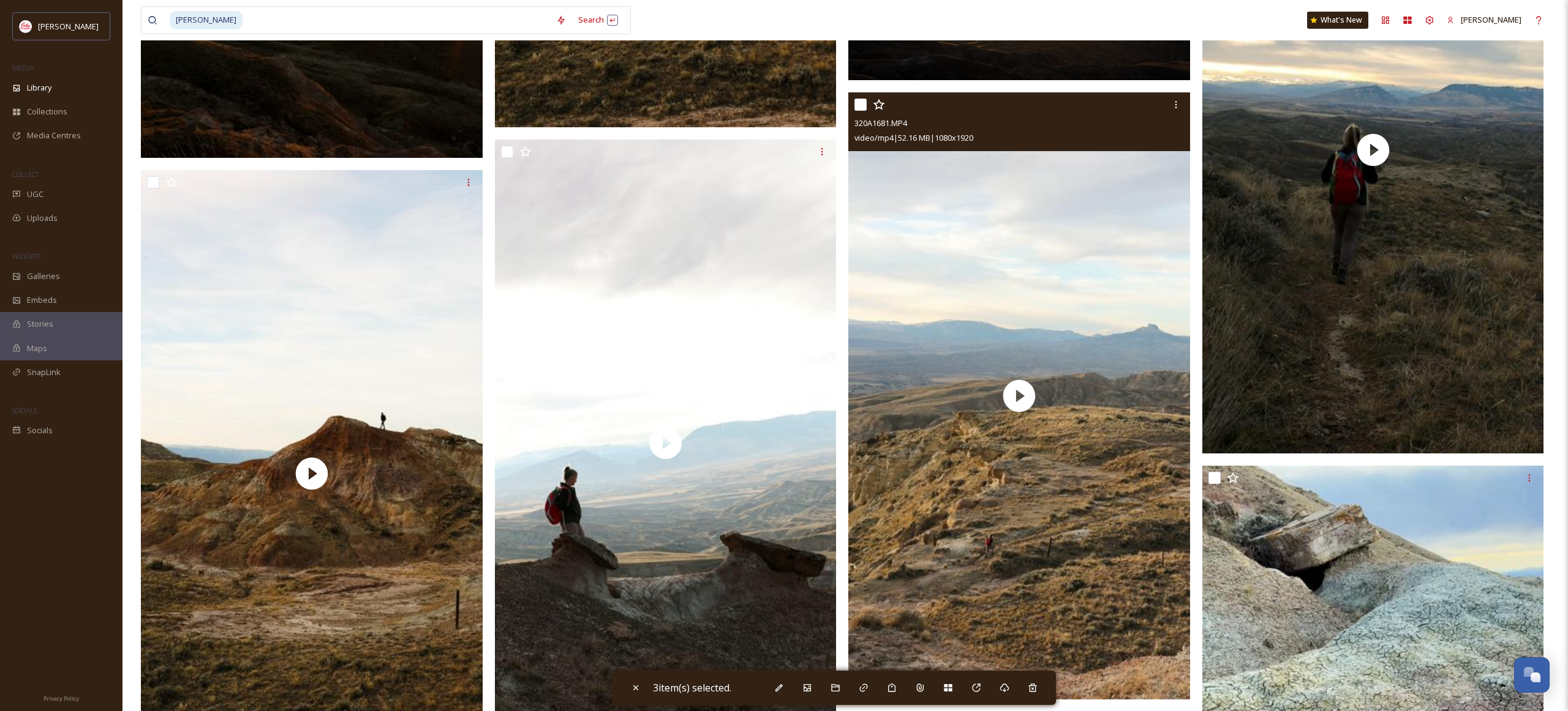
click at [863, 108] on input "checkbox" at bounding box center [860, 105] width 12 height 12
checkbox input "true"
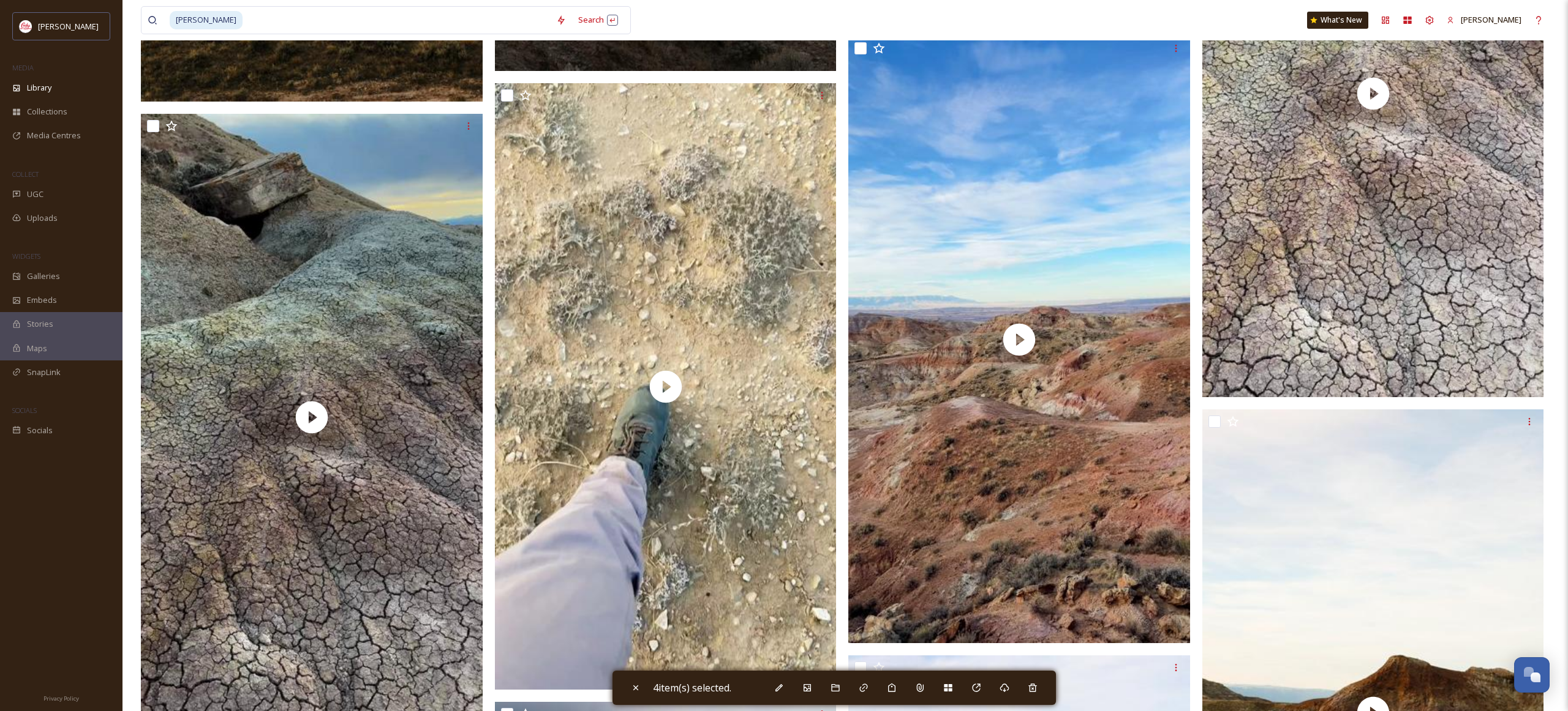
scroll to position [3373, 0]
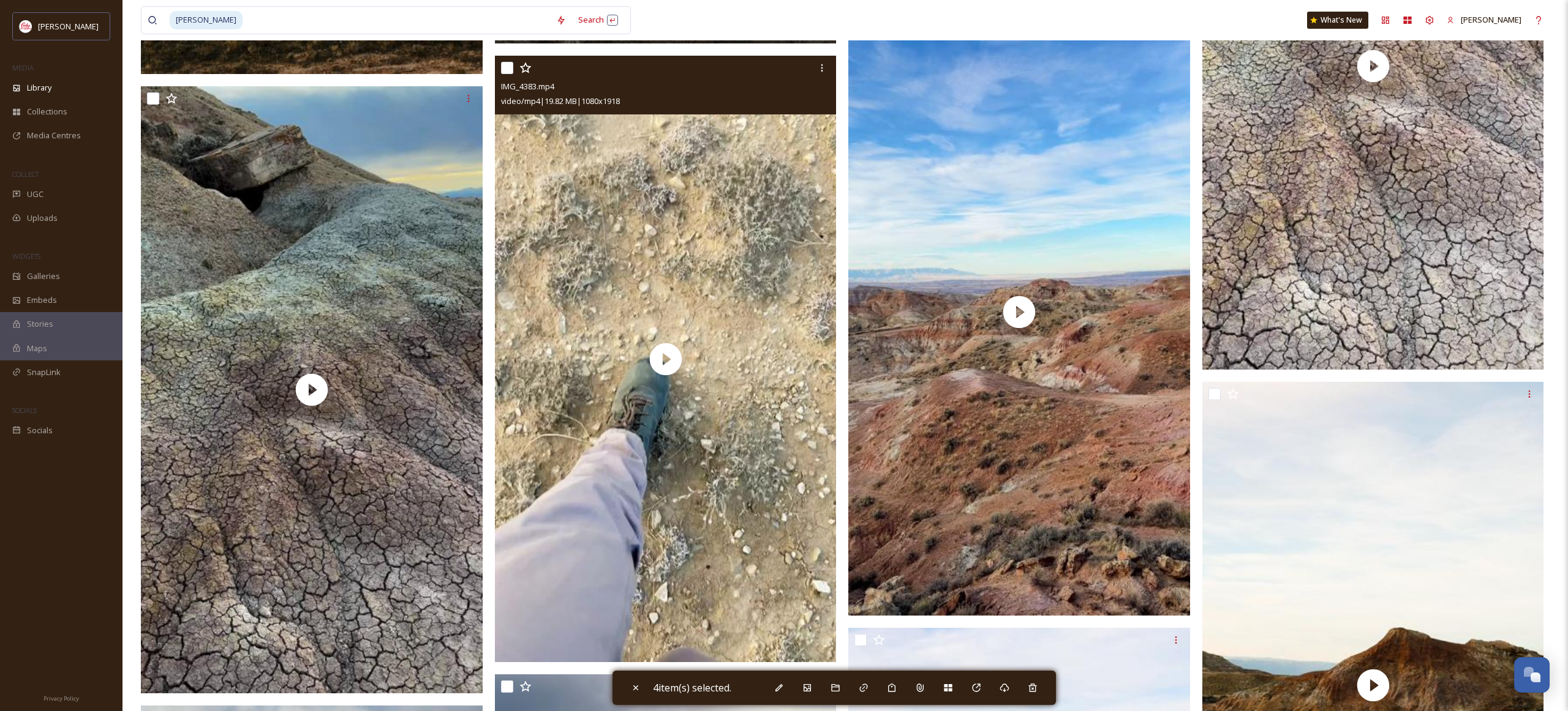
click at [513, 72] on div at bounding box center [667, 68] width 333 height 22
click at [506, 67] on input "checkbox" at bounding box center [507, 67] width 12 height 12
checkbox input "true"
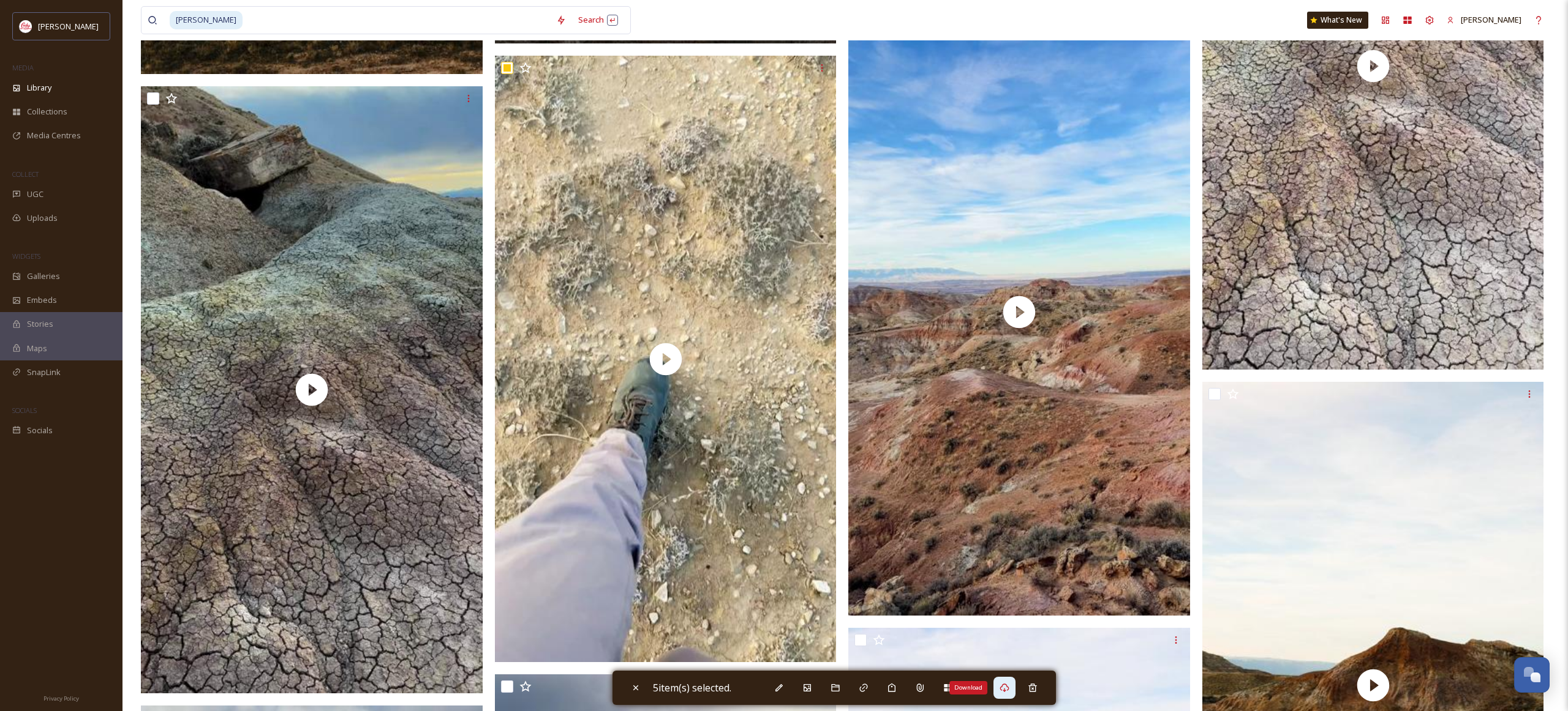
click at [1009, 694] on div "Download" at bounding box center [1005, 688] width 22 height 22
